Goal: Task Accomplishment & Management: Manage account settings

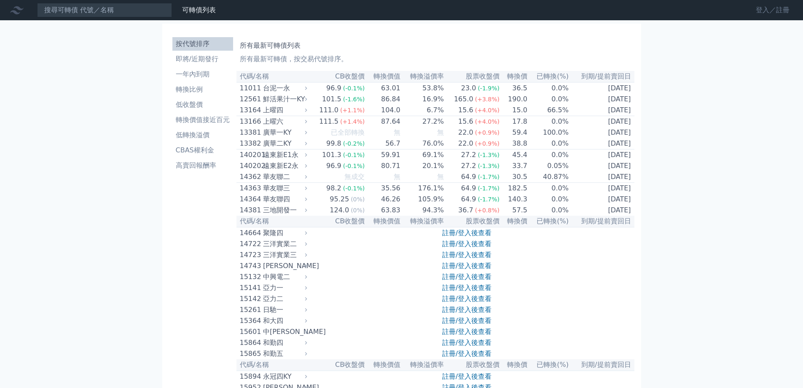
click at [757, 5] on link "登入／註冊" at bounding box center [772, 9] width 47 height 13
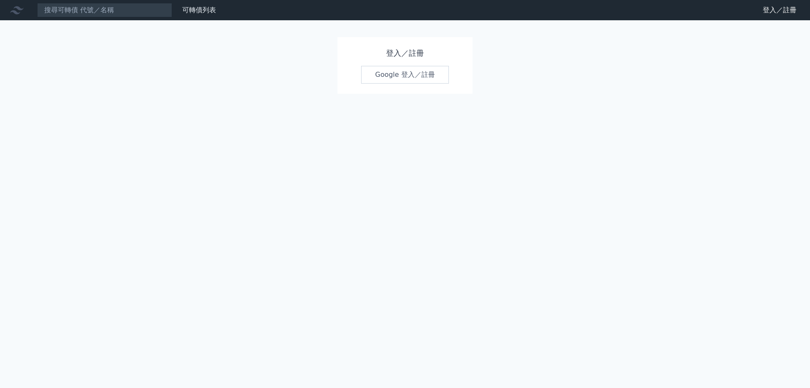
click at [393, 79] on link "Google 登入／註冊" at bounding box center [405, 75] width 88 height 18
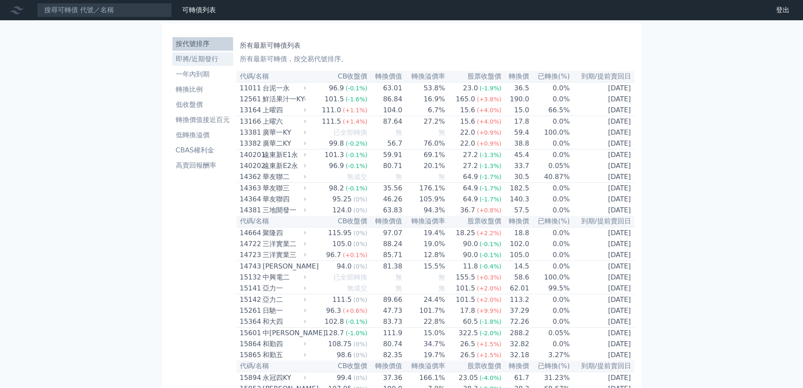
click at [204, 59] on li "即將/近期發行" at bounding box center [202, 59] width 61 height 10
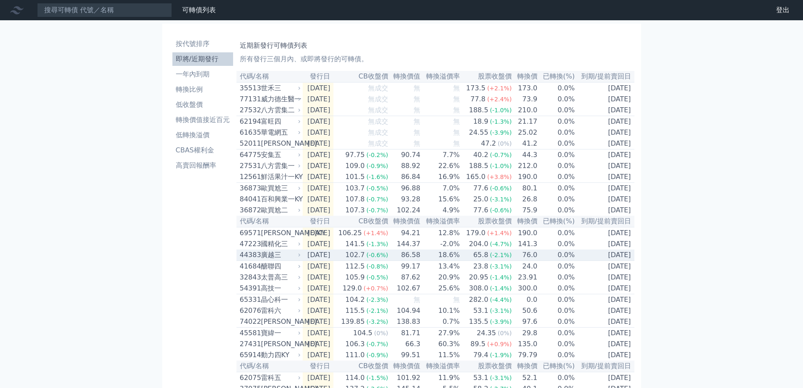
click at [267, 260] on div "廣越三" at bounding box center [280, 255] width 38 height 10
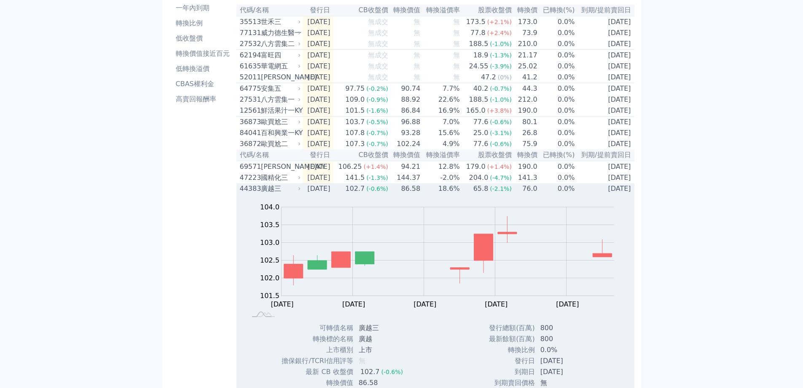
scroll to position [211, 0]
